Goal: Find specific page/section: Locate a particular part of the current website

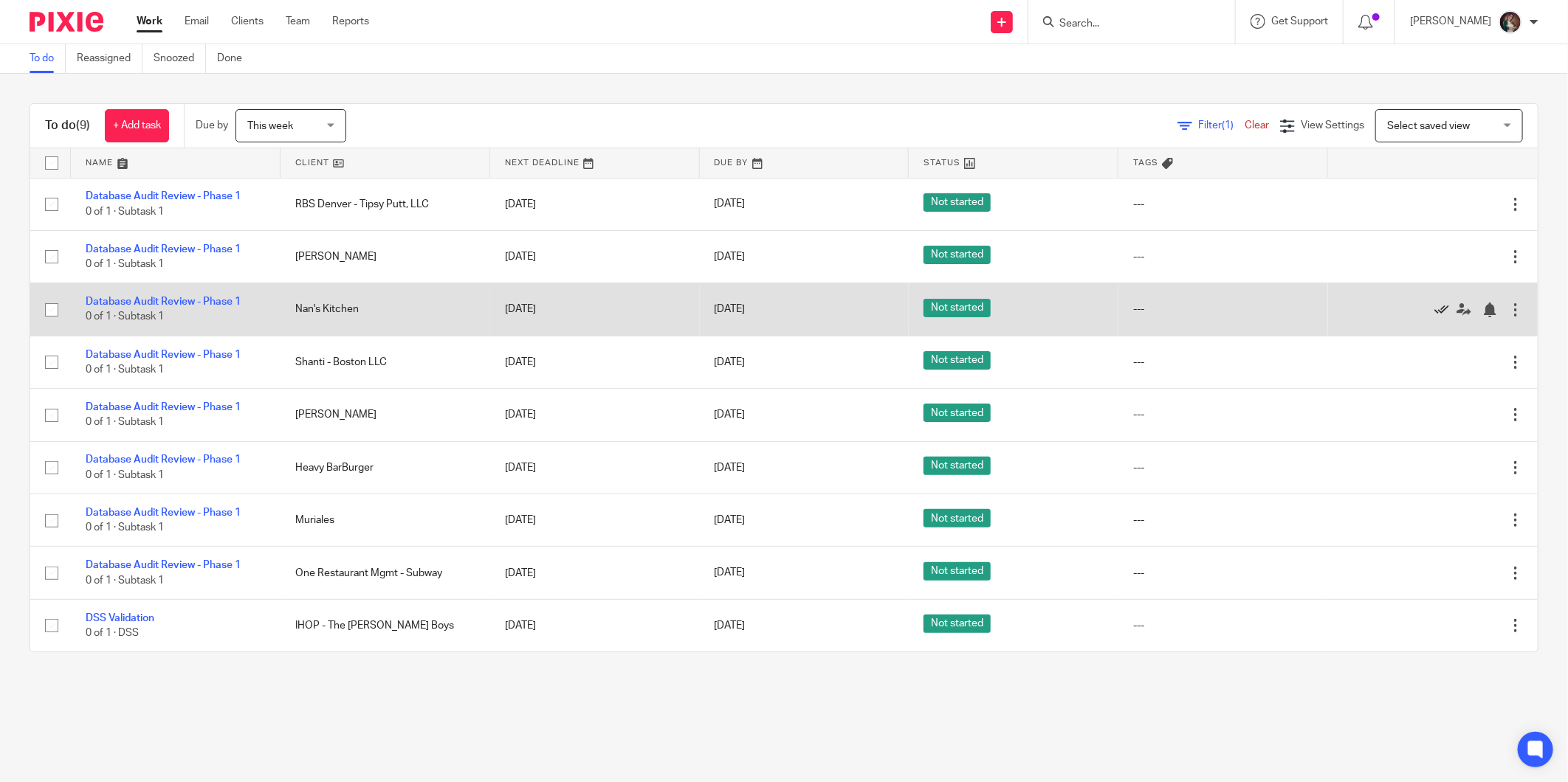
click at [1435, 308] on icon at bounding box center [1442, 309] width 15 height 15
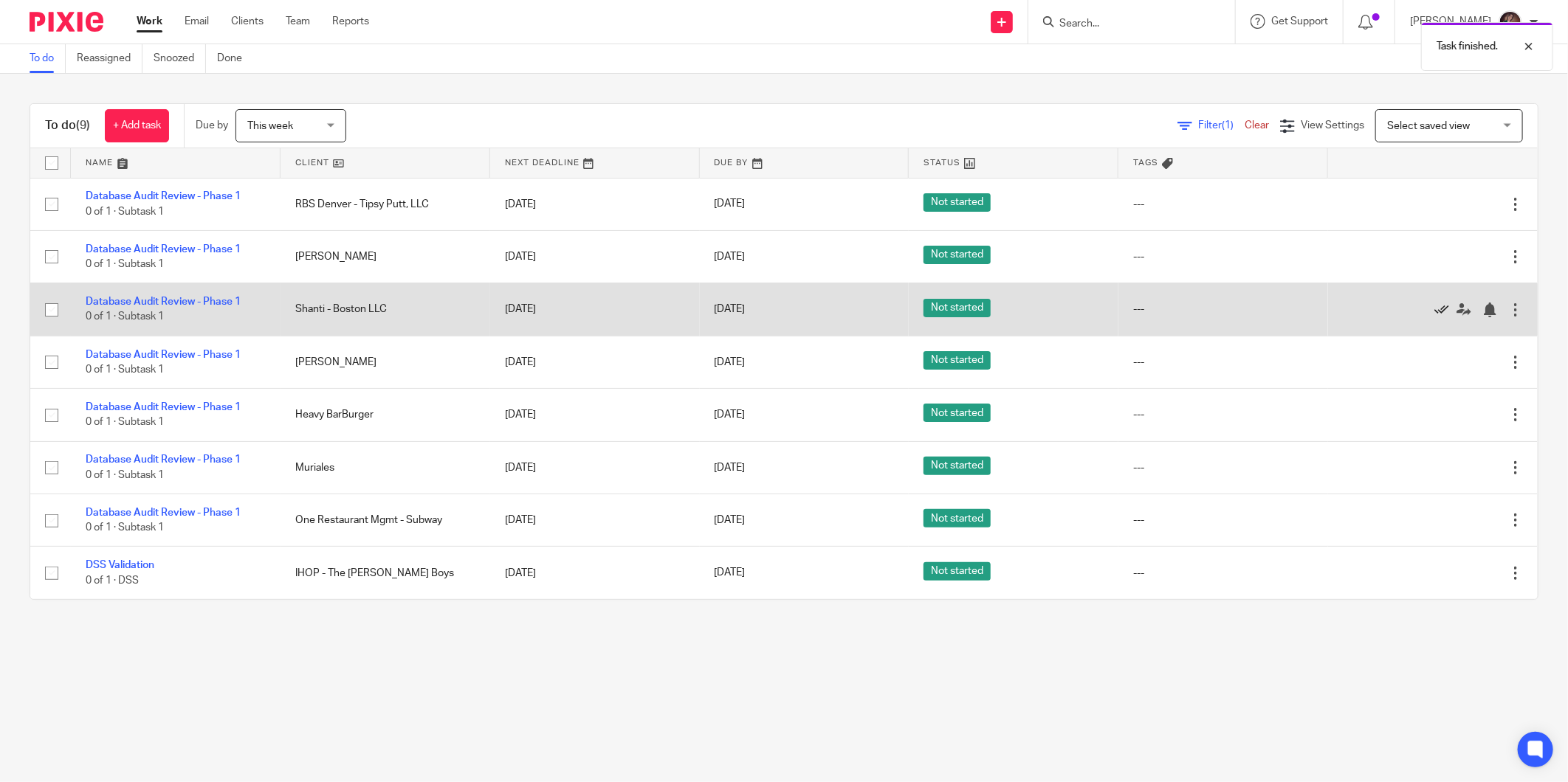
click at [1435, 310] on icon at bounding box center [1442, 309] width 15 height 15
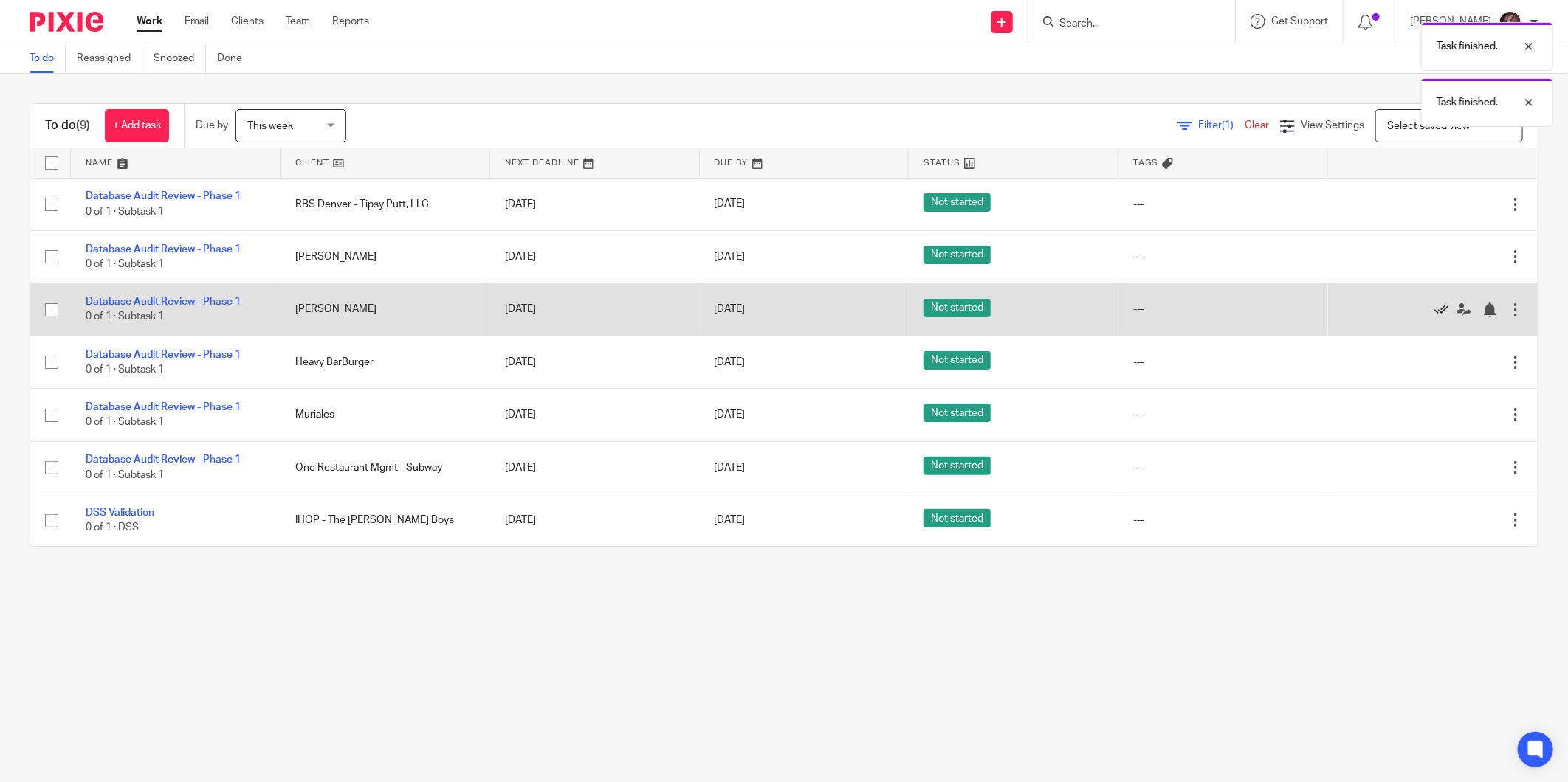
click at [1435, 308] on icon at bounding box center [1442, 309] width 15 height 15
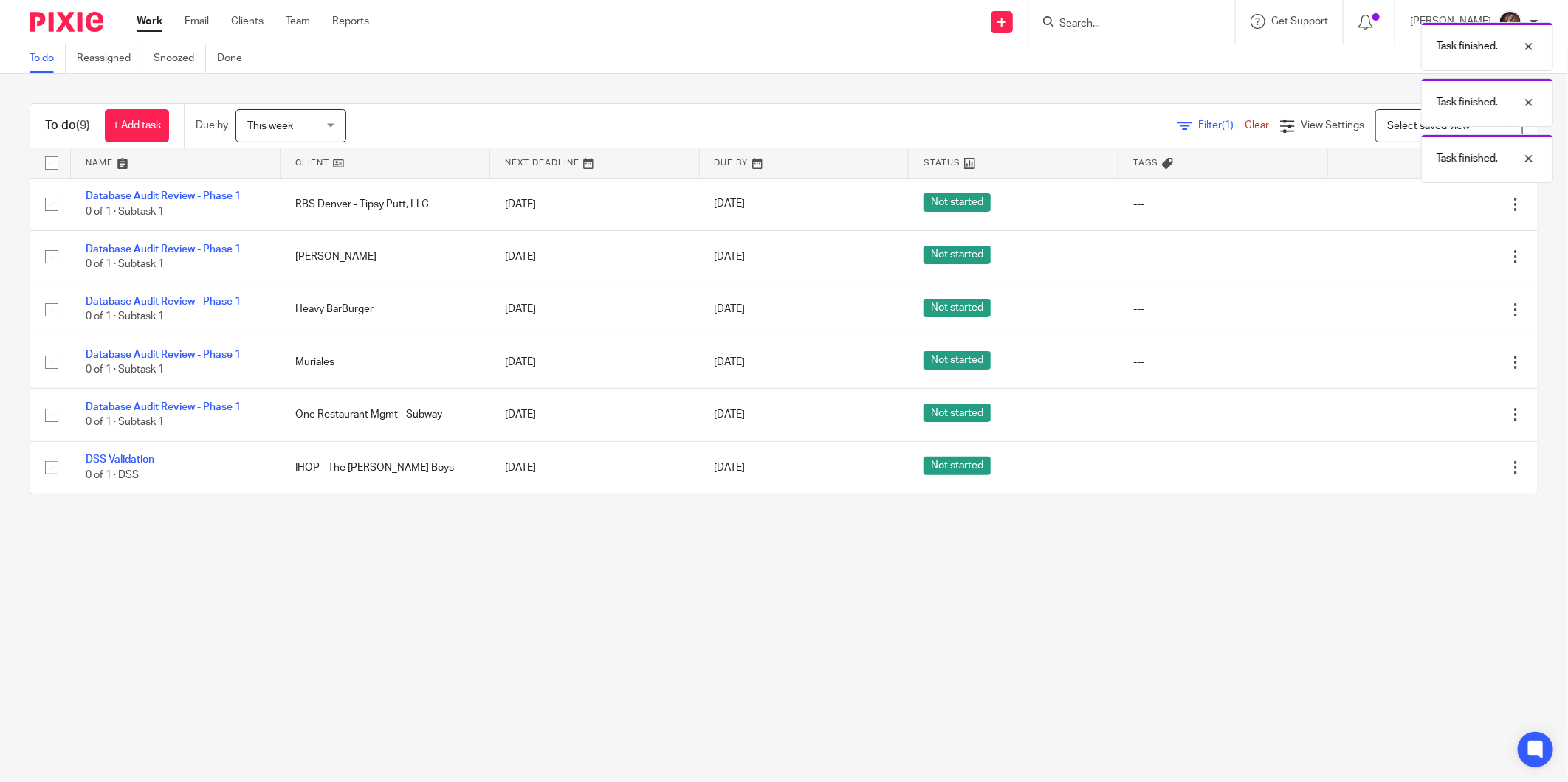
click at [1435, 308] on icon at bounding box center [1442, 309] width 15 height 15
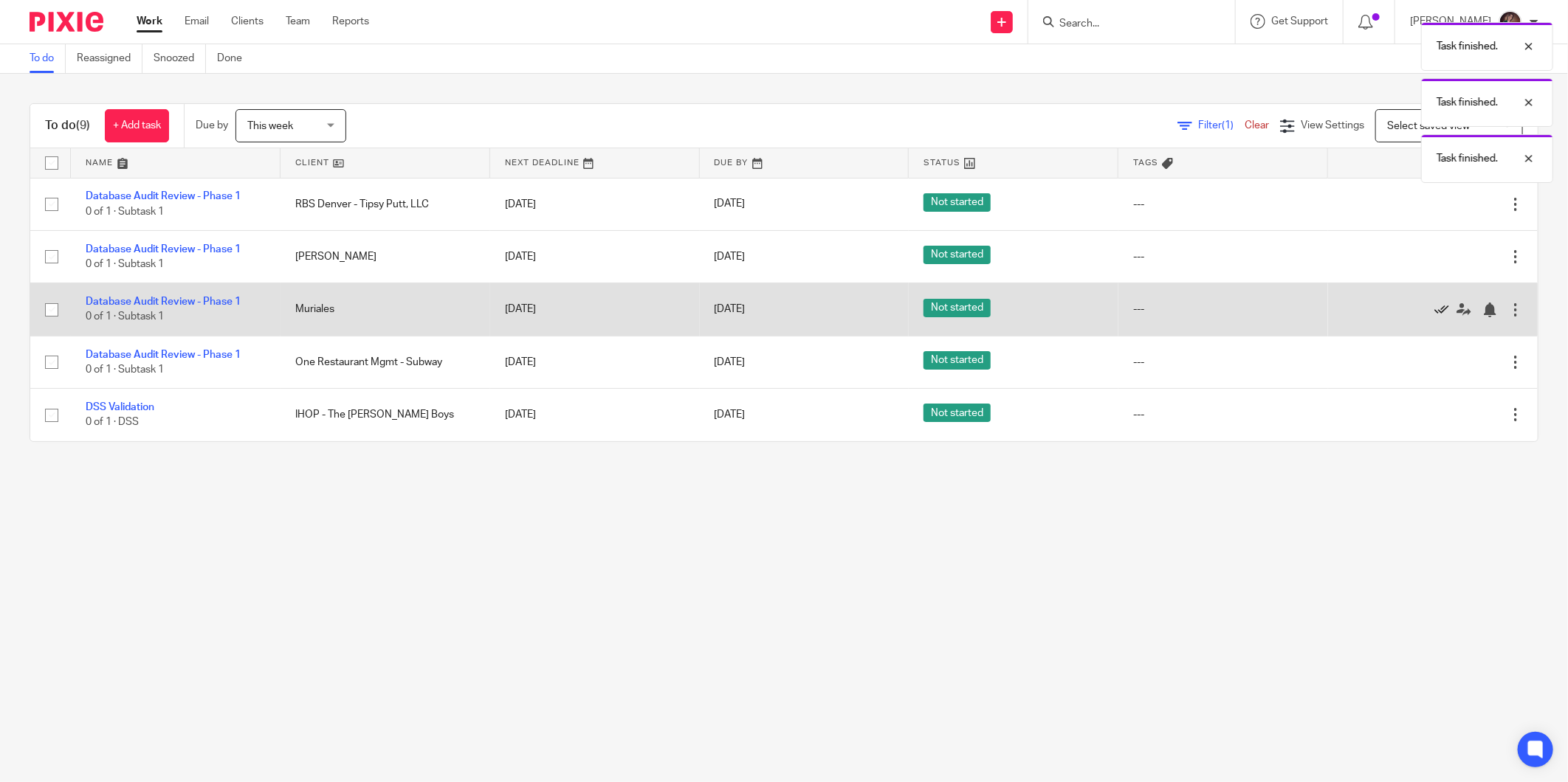
click at [1435, 308] on icon at bounding box center [1442, 309] width 15 height 15
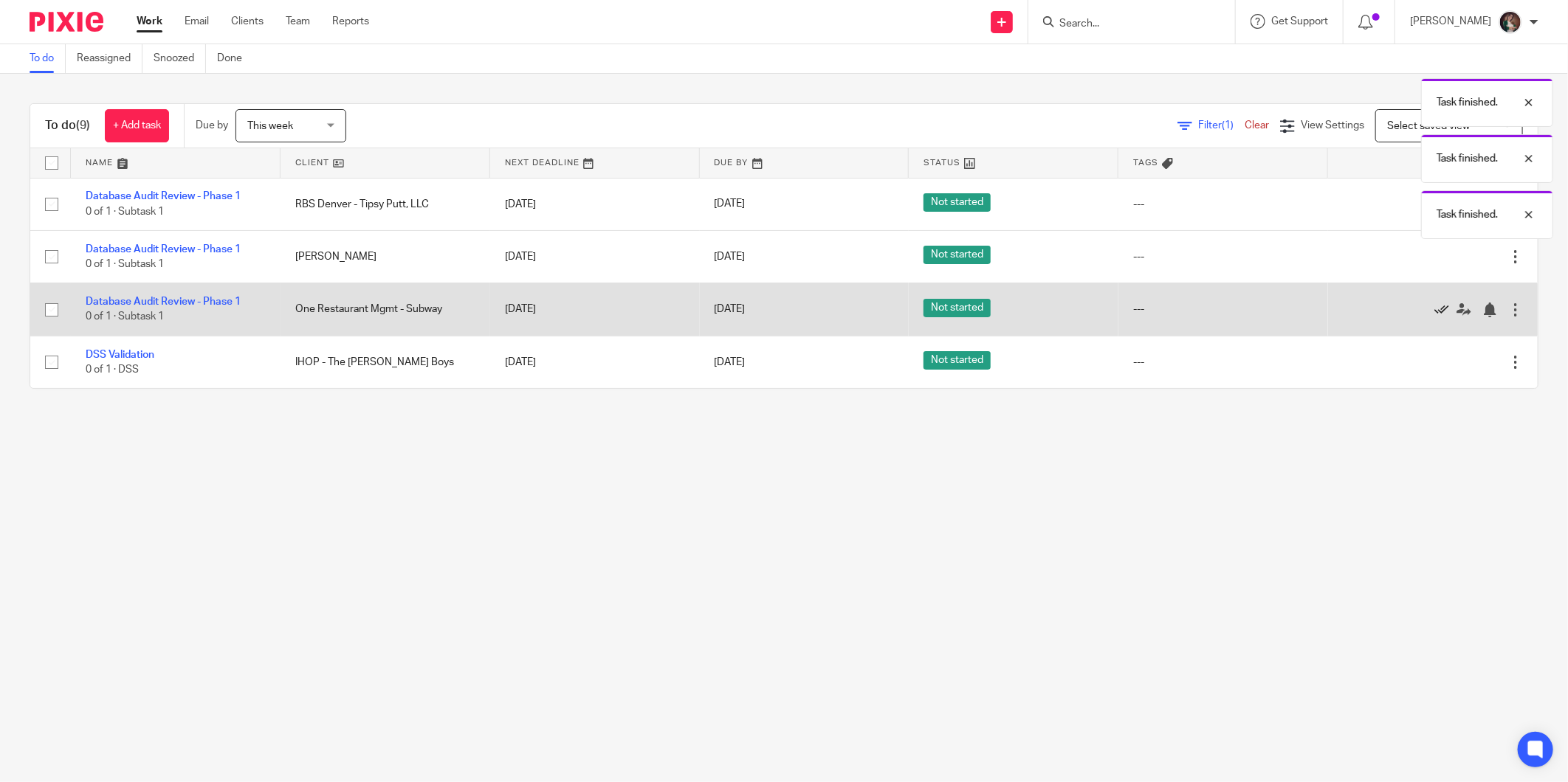
click at [1435, 308] on icon at bounding box center [1442, 309] width 15 height 15
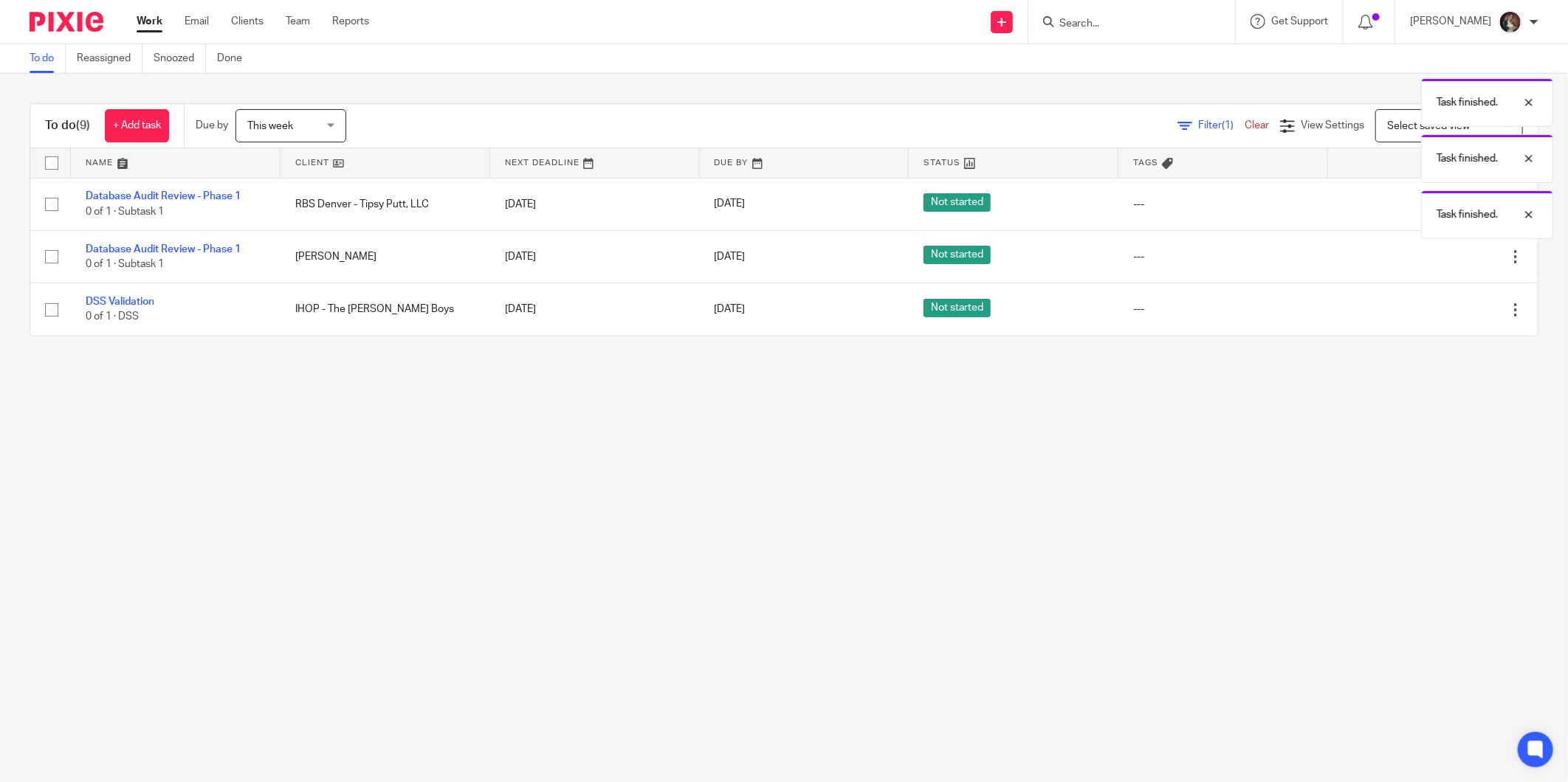
click at [519, 489] on main "To do Reassigned Snoozed Done To do (9) + Add task Due by This week This week T…" at bounding box center [784, 391] width 1568 height 782
click at [1132, 22] on input "Search" at bounding box center [1124, 24] width 132 height 13
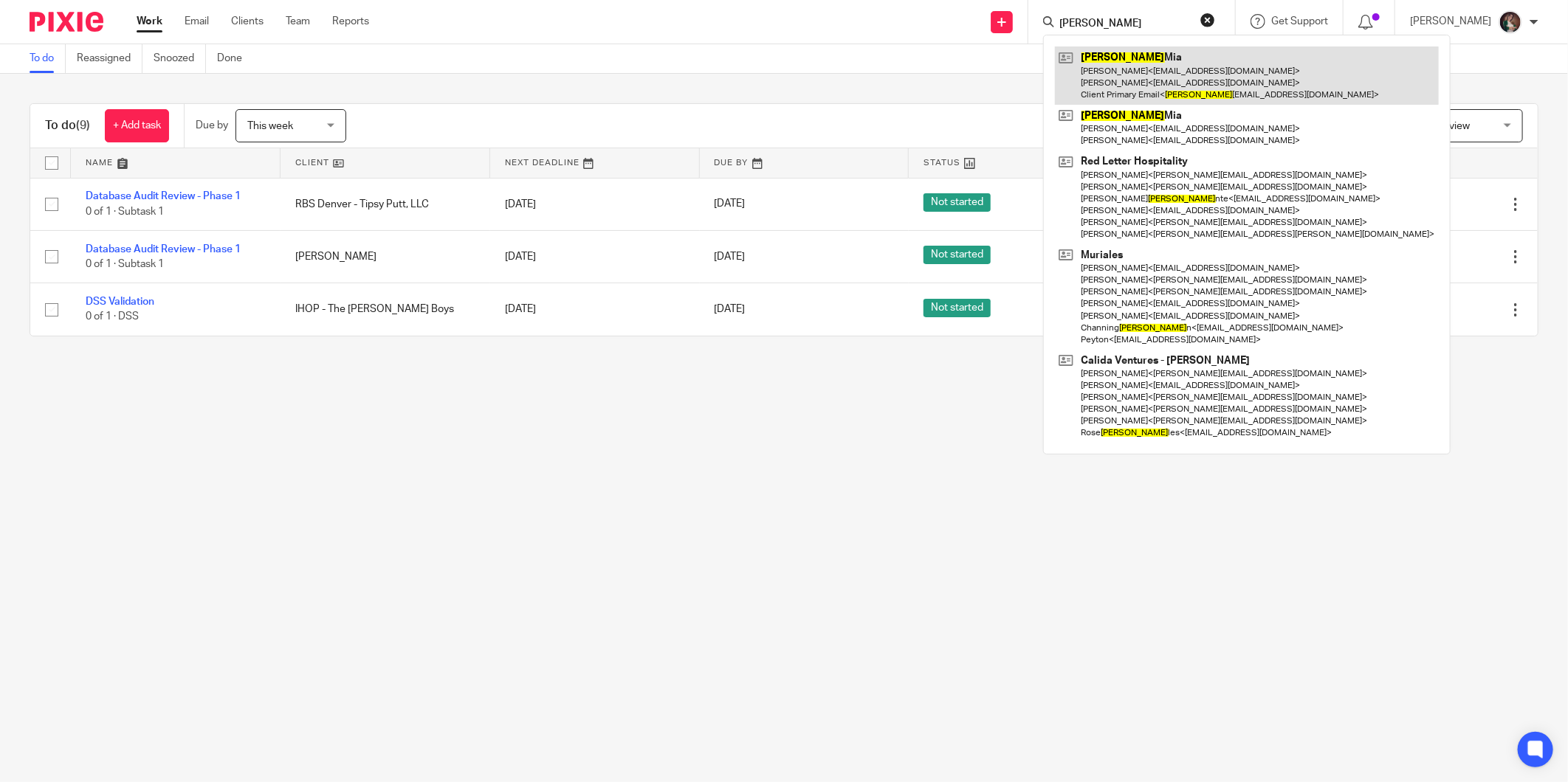
type input "[PERSON_NAME]"
click at [1156, 68] on link at bounding box center [1247, 76] width 384 height 59
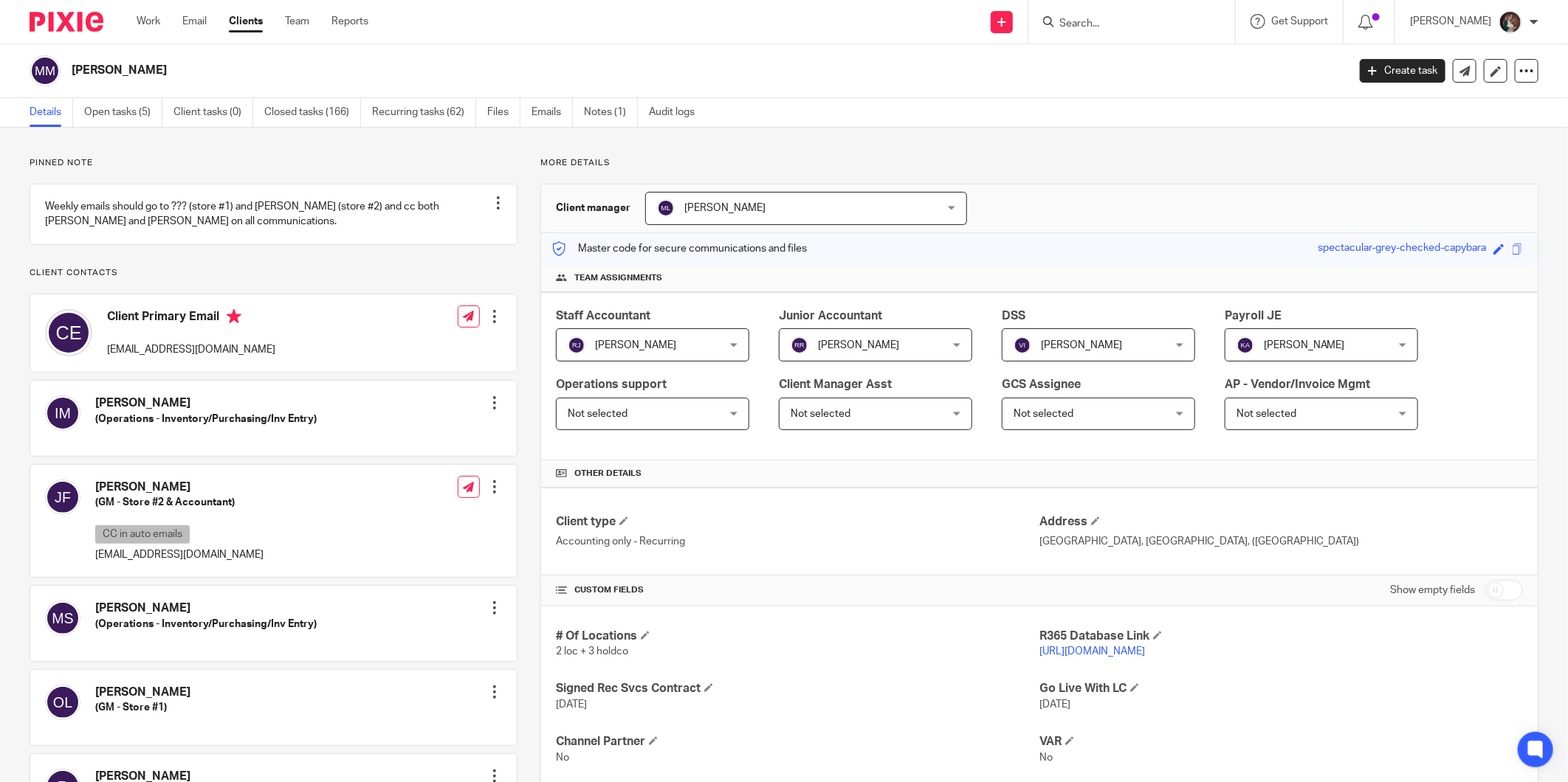
click at [1052, 658] on p "https://fprg.restaurant365.com" at bounding box center [1281, 651] width 484 height 15
click at [1076, 648] on link "https://fprg.restaurant365.com" at bounding box center [1092, 651] width 106 height 11
click at [1156, 28] on input "Search" at bounding box center [1124, 24] width 132 height 13
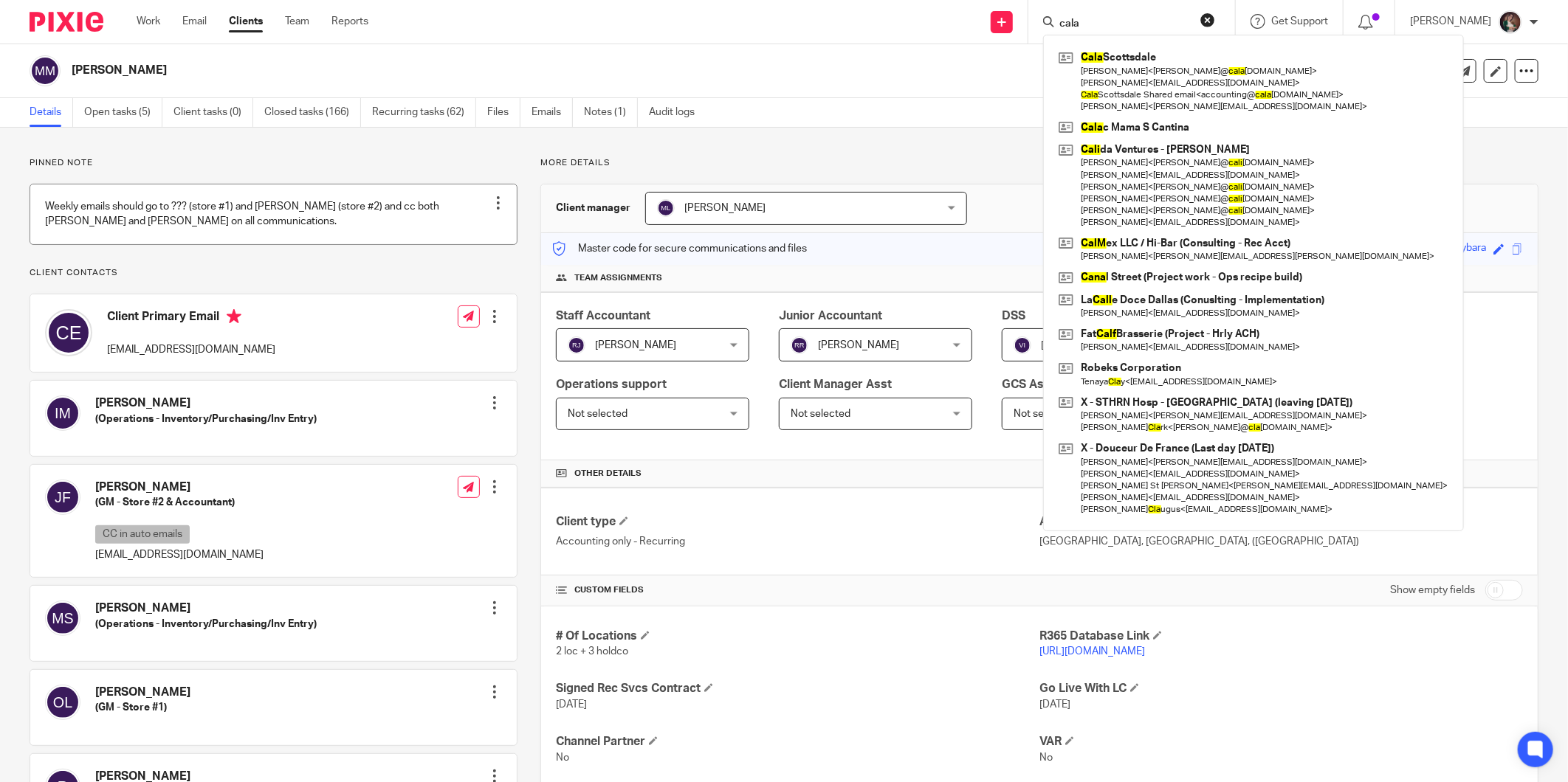
type input "cala"
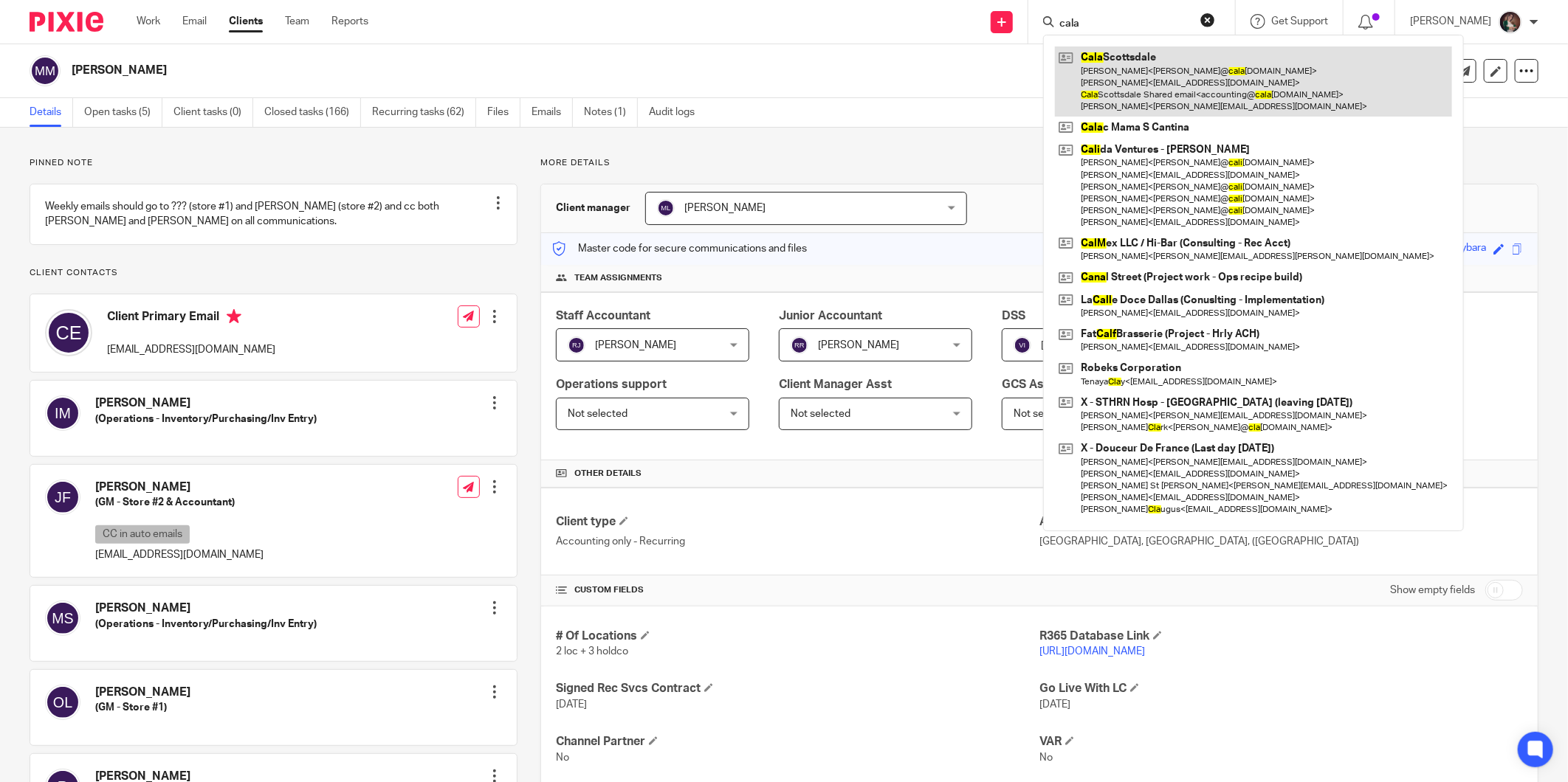
click at [1171, 72] on link at bounding box center [1253, 81] width 397 height 70
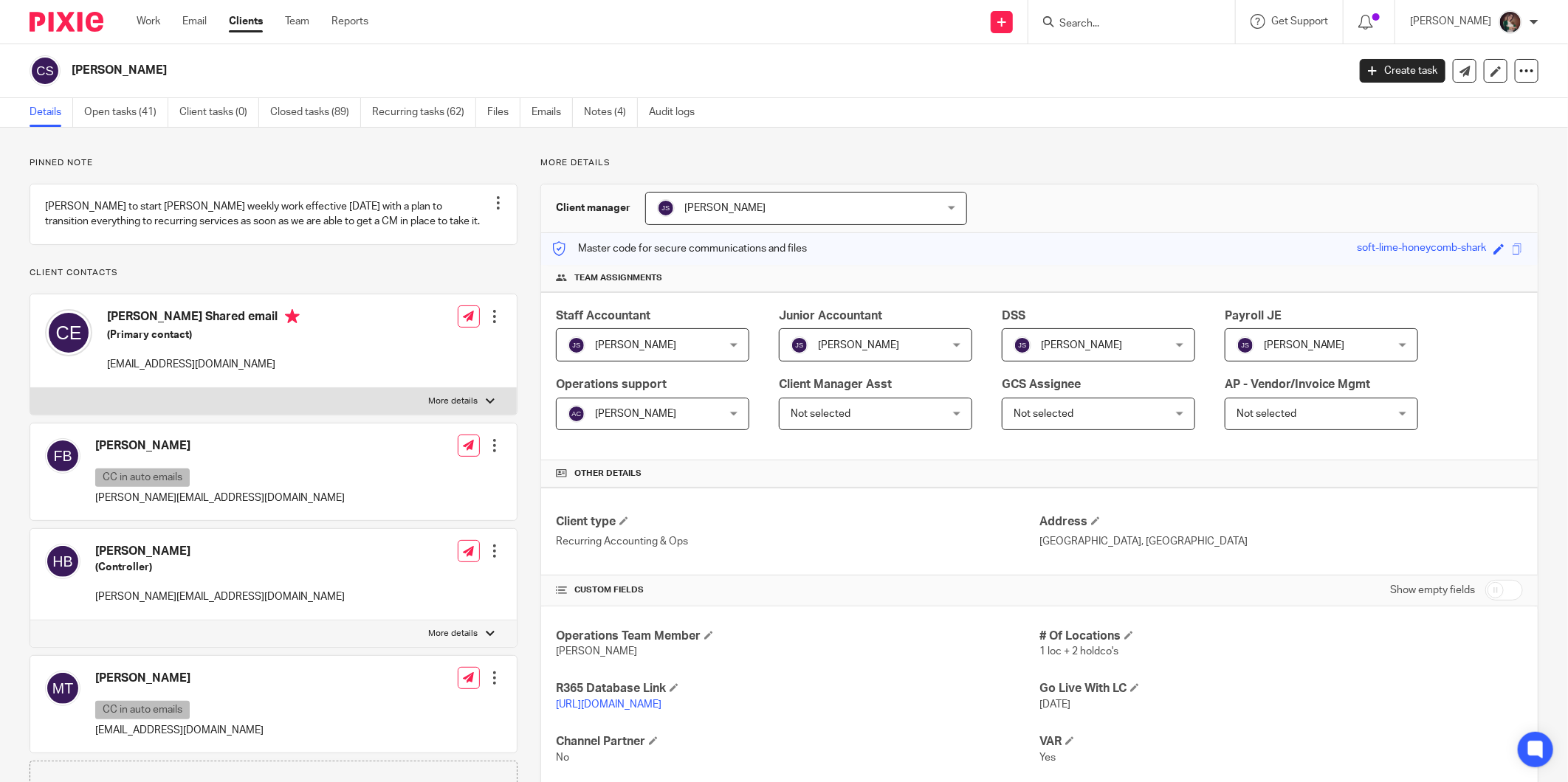
click at [661, 706] on link "[URL][DOMAIN_NAME]" at bounding box center [608, 705] width 106 height 11
click at [644, 702] on link "[URL][DOMAIN_NAME]" at bounding box center [608, 705] width 106 height 11
click at [1130, 24] on input "Search" at bounding box center [1124, 24] width 132 height 13
click at [1108, 24] on input "Search" at bounding box center [1124, 24] width 132 height 13
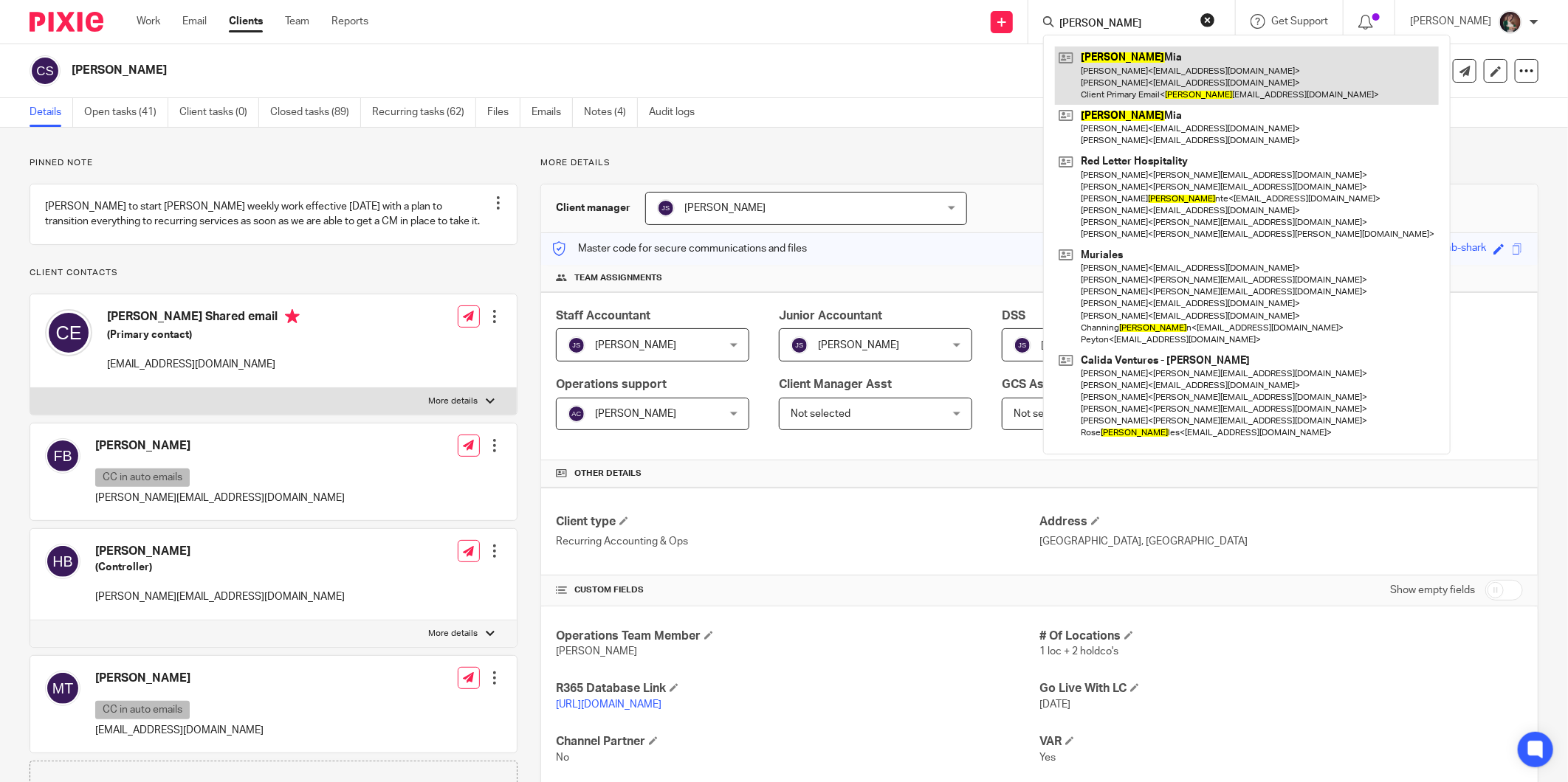
type input "[PERSON_NAME]"
click at [1117, 63] on link at bounding box center [1247, 76] width 384 height 59
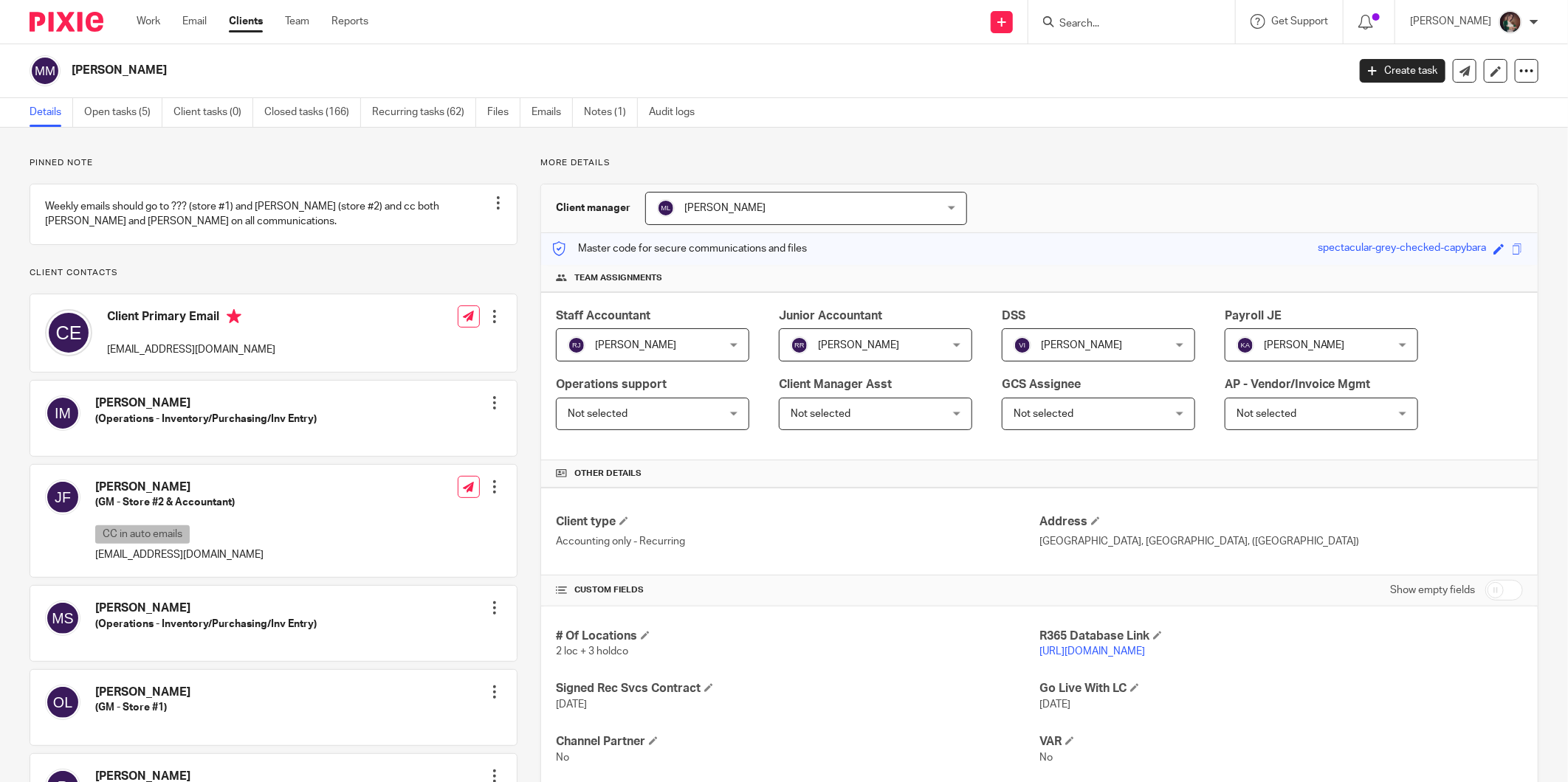
click at [1073, 647] on link "https://fprg.restaurant365.com" at bounding box center [1092, 651] width 106 height 11
